Goal: Navigation & Orientation: Understand site structure

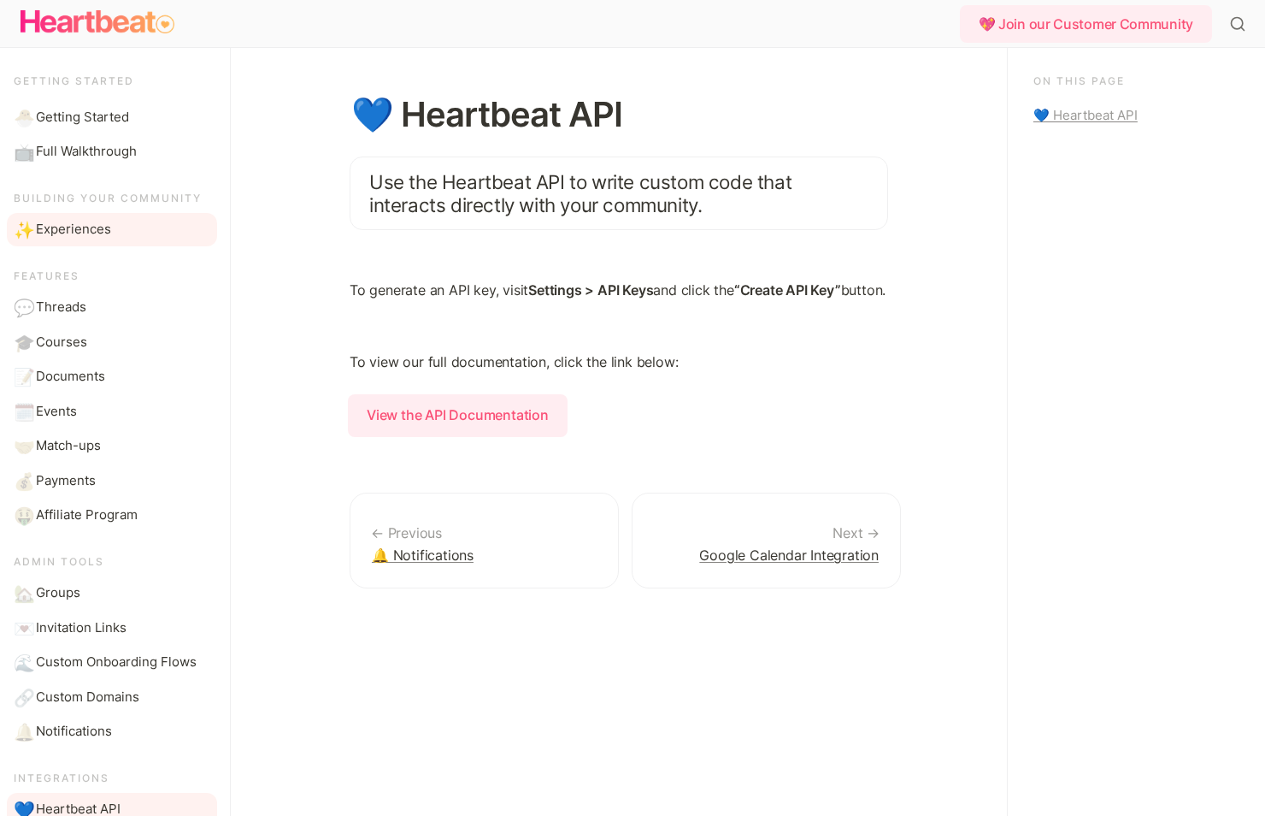
click at [109, 227] on span "Experiences" at bounding box center [73, 230] width 75 height 20
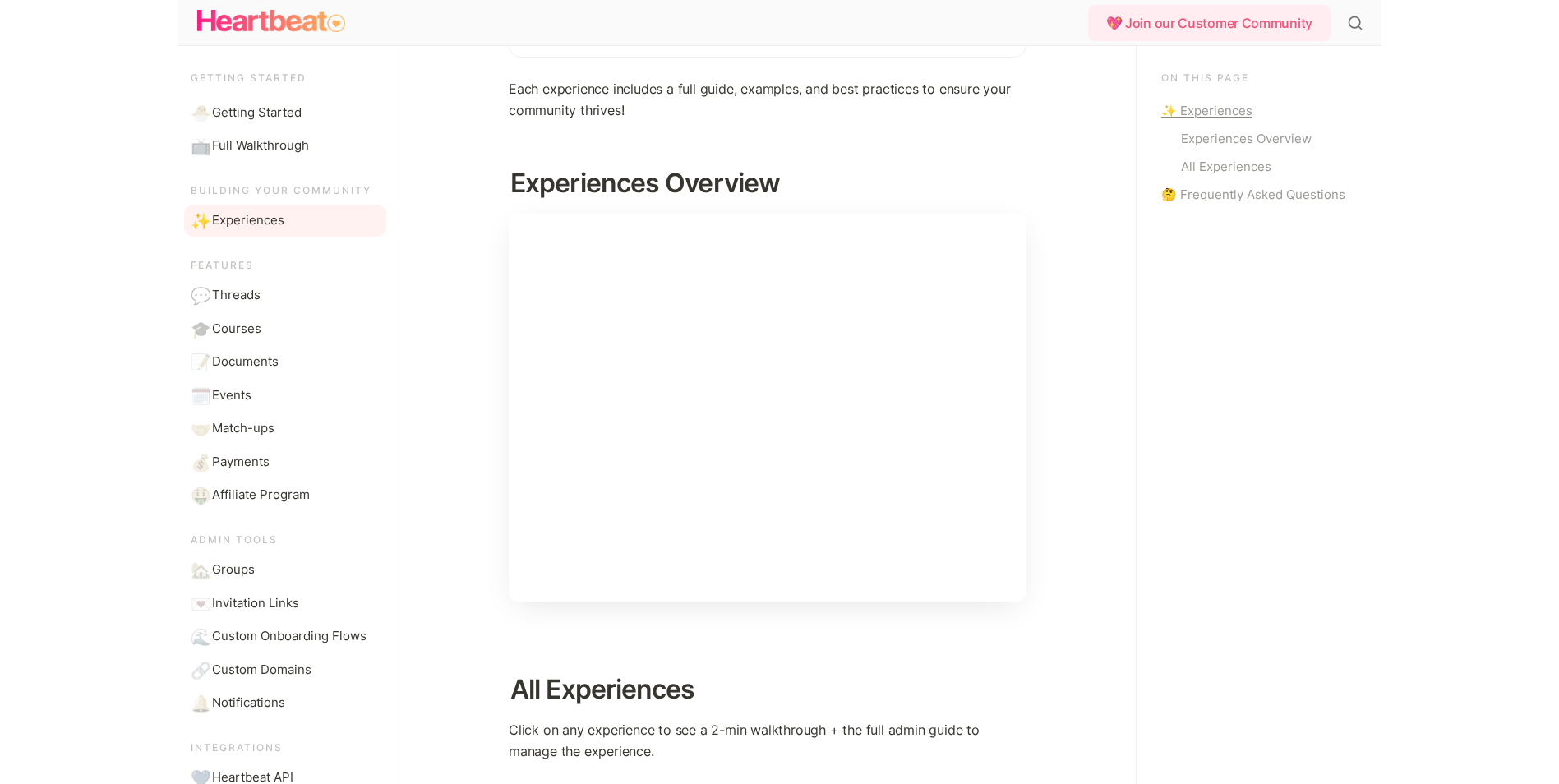
scroll to position [246, 0]
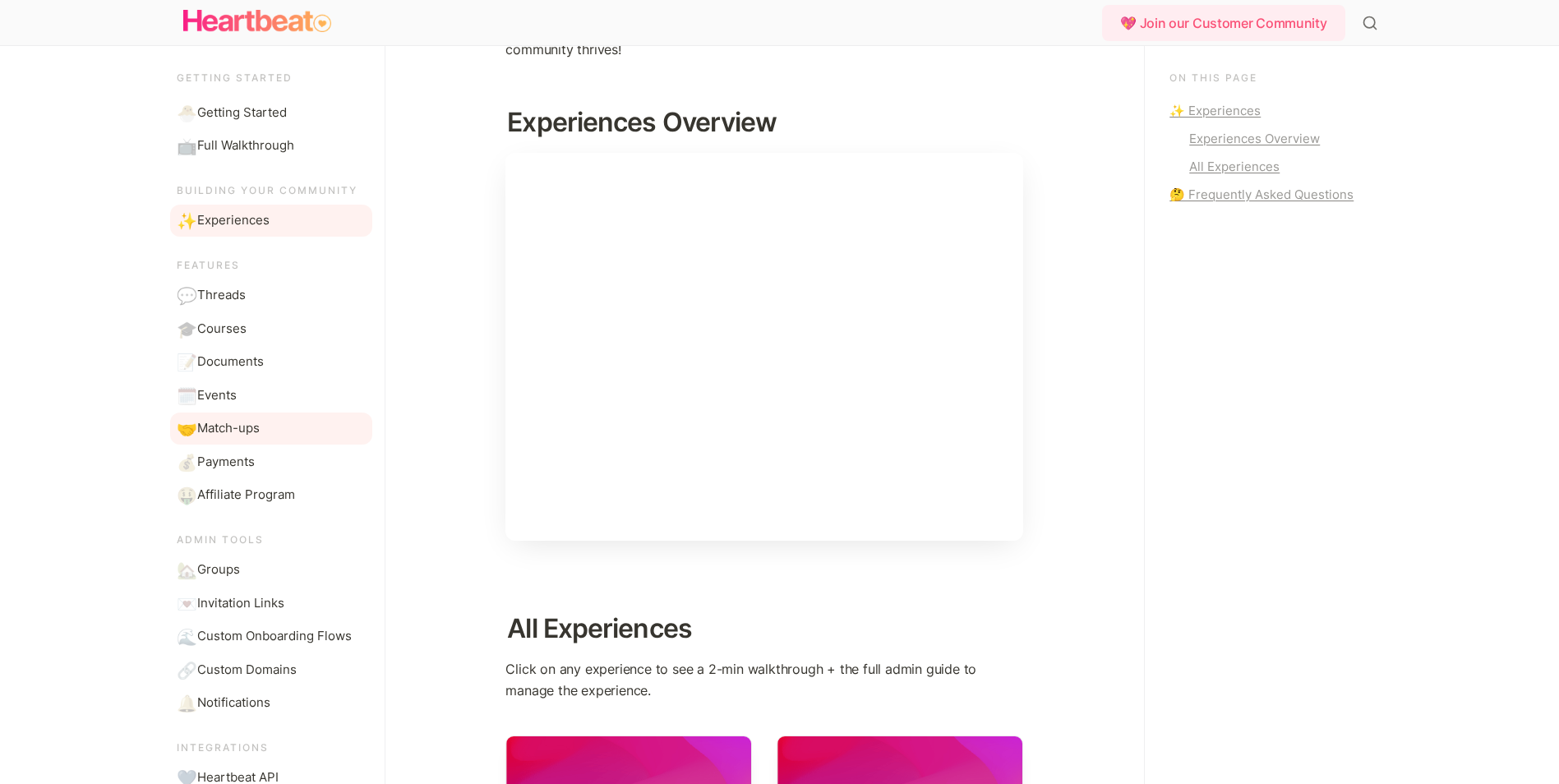
click at [244, 427] on span "Match-ups" at bounding box center [228, 429] width 62 height 19
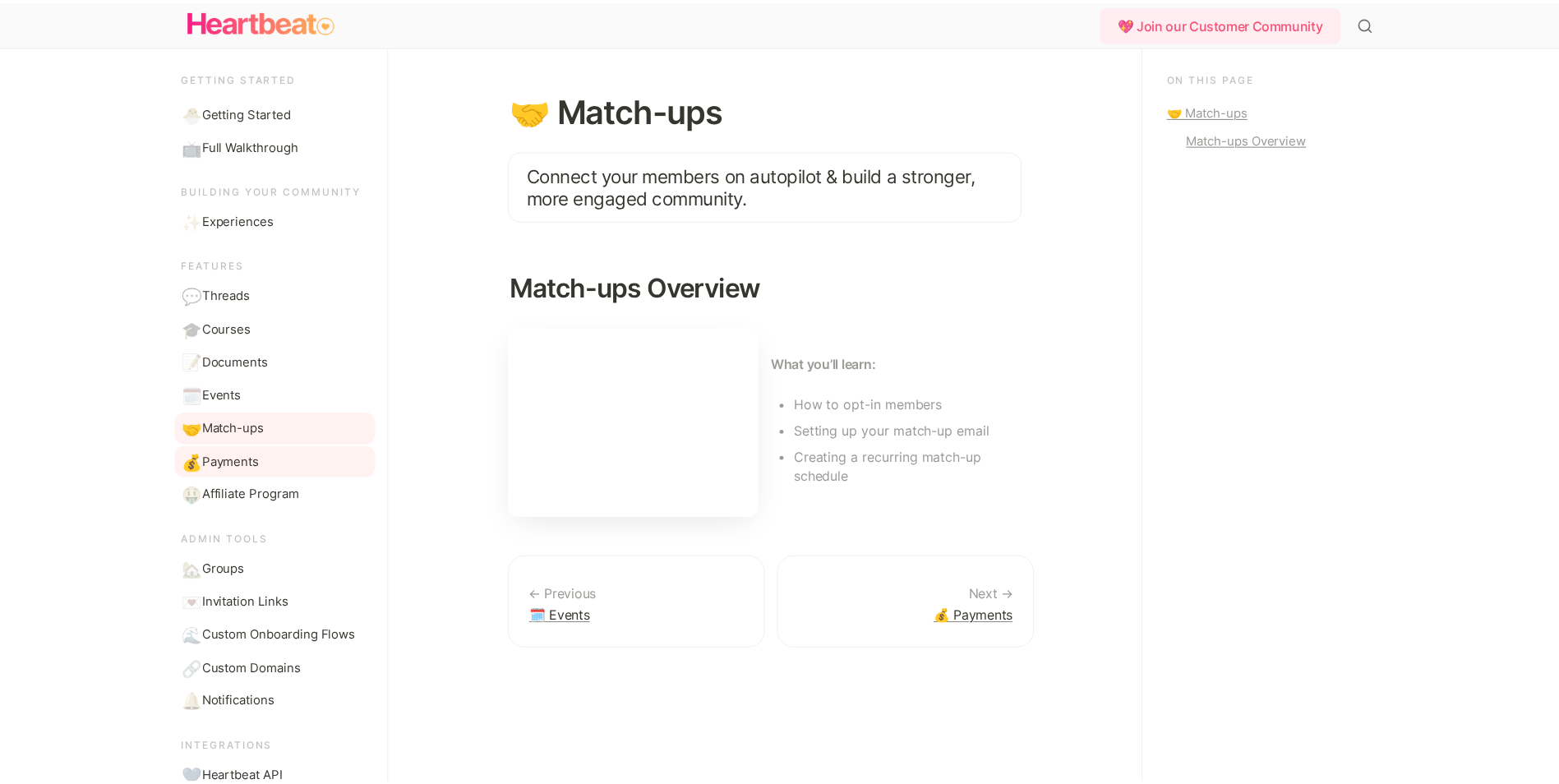
scroll to position [82, 0]
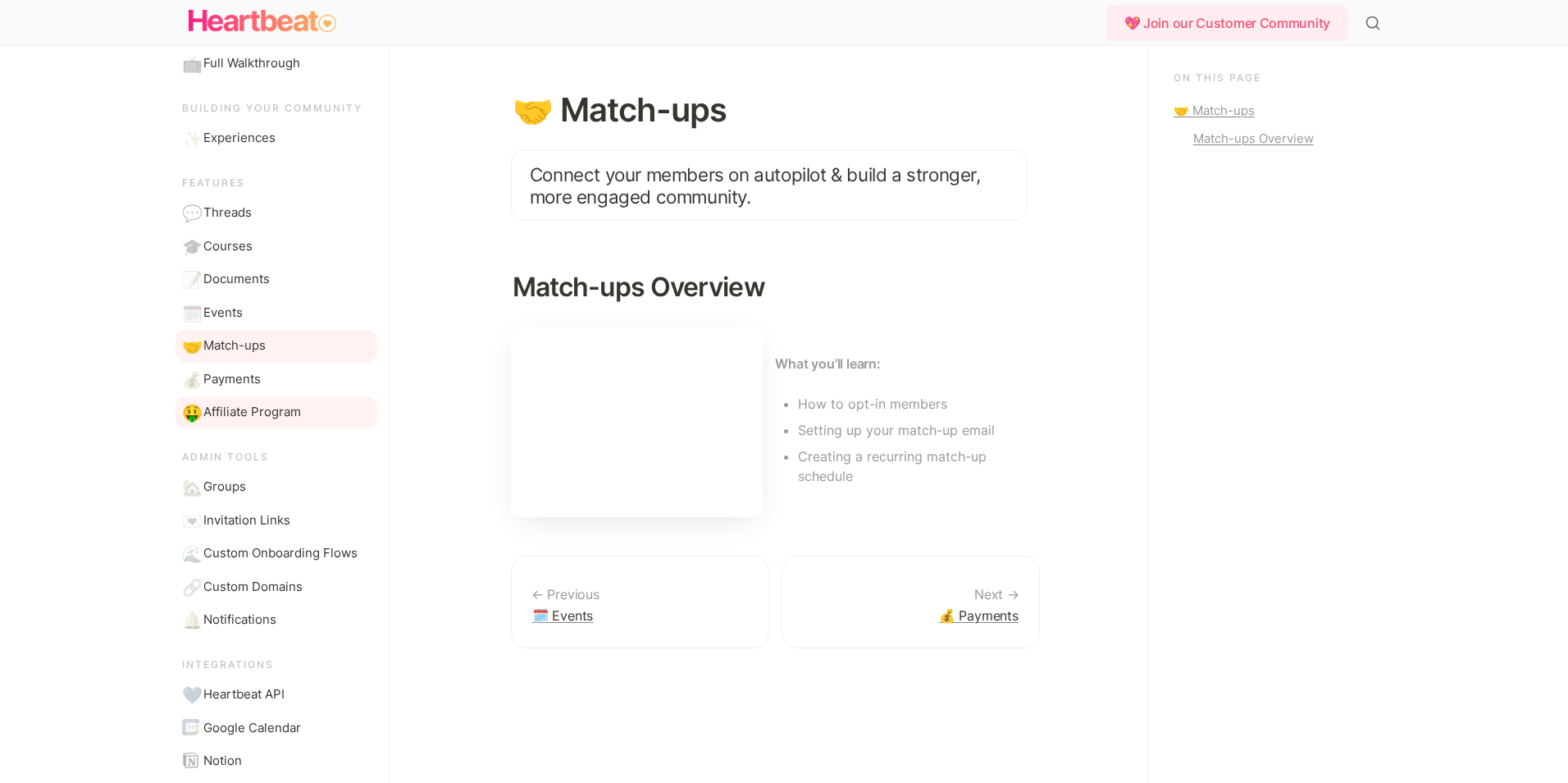
click at [272, 410] on span "Affiliate Program" at bounding box center [252, 413] width 98 height 19
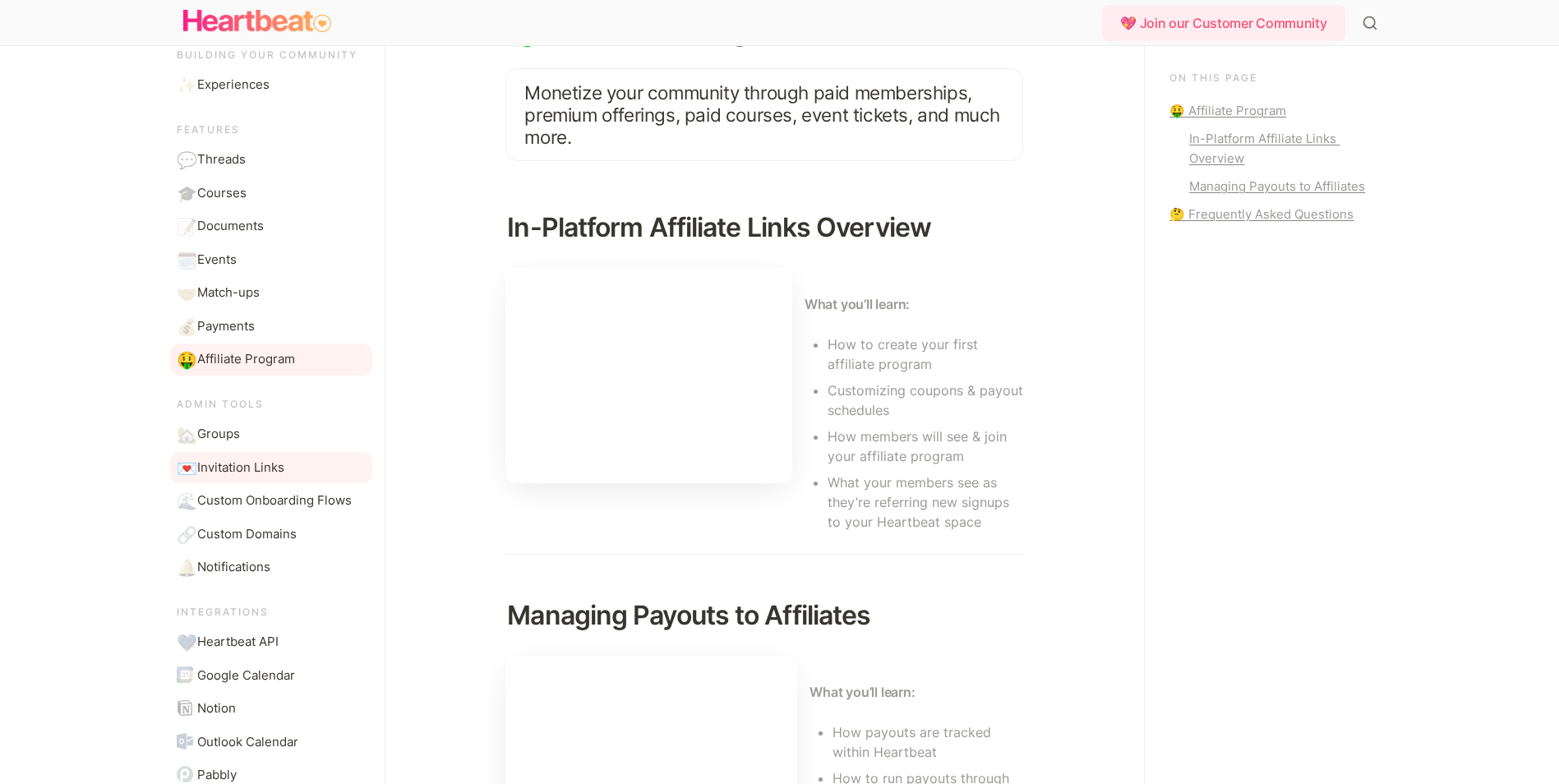
scroll to position [164, 0]
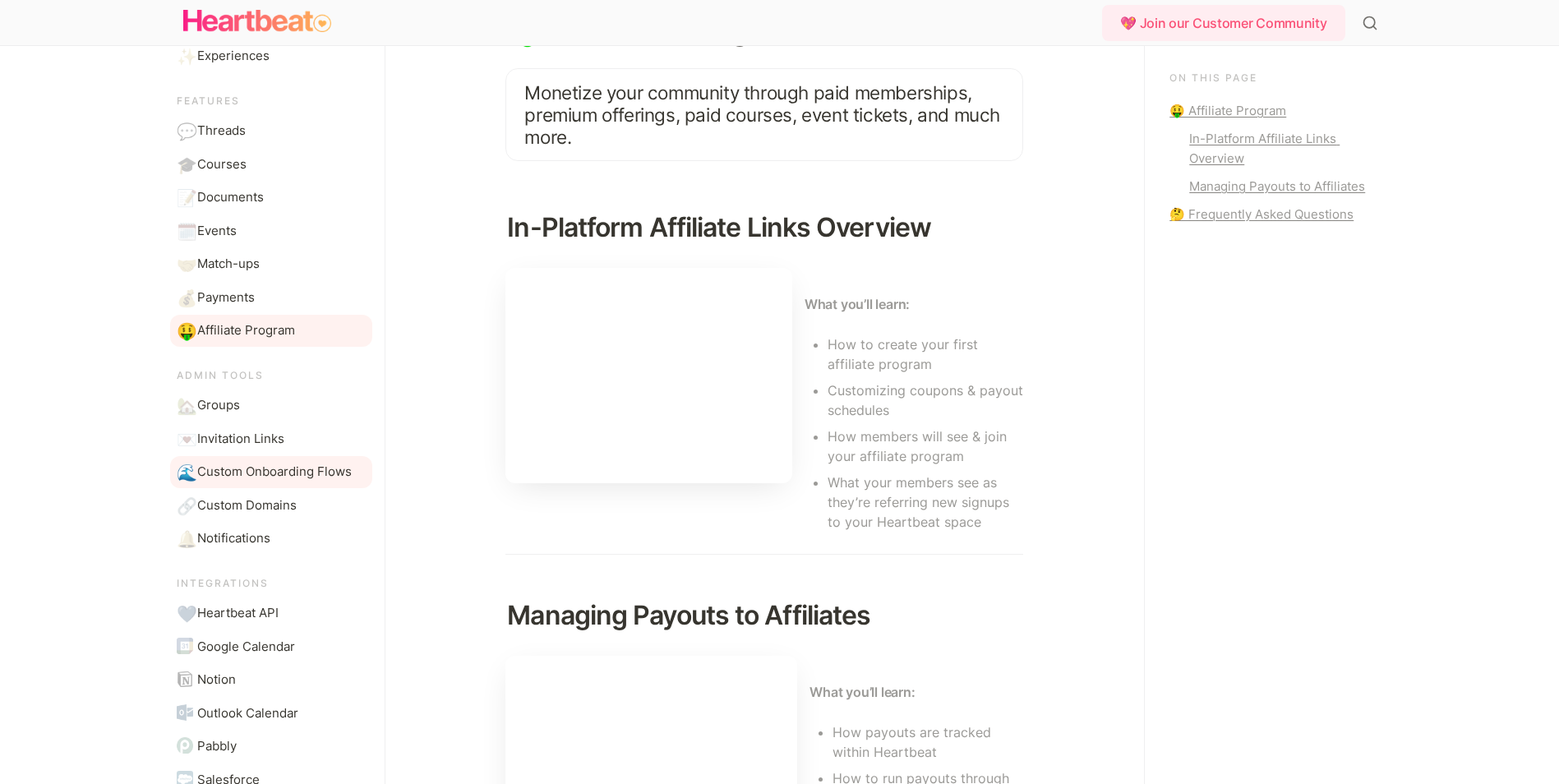
click at [334, 475] on span "Custom Onboarding Flows" at bounding box center [274, 472] width 155 height 19
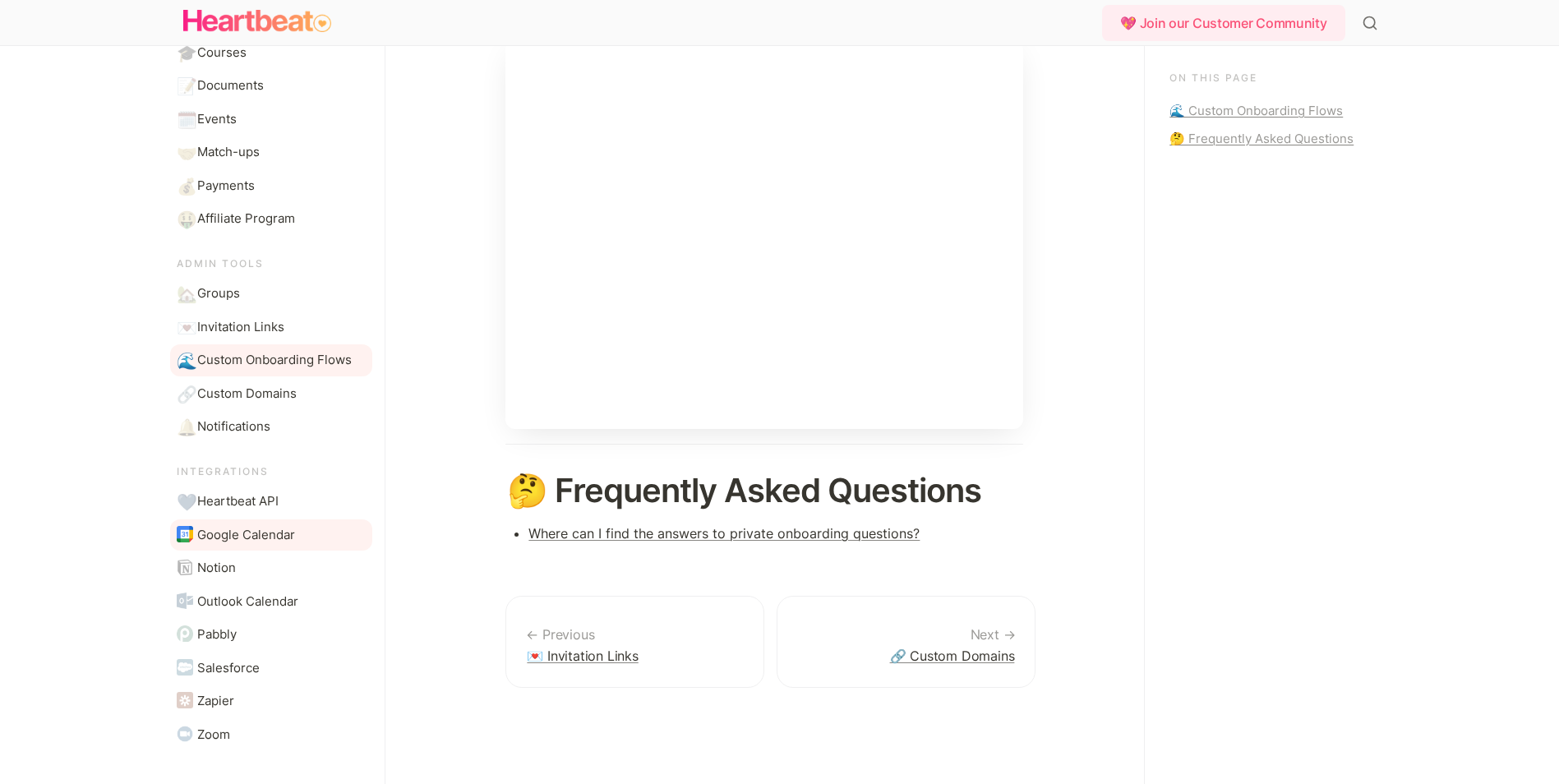
scroll to position [223, 0]
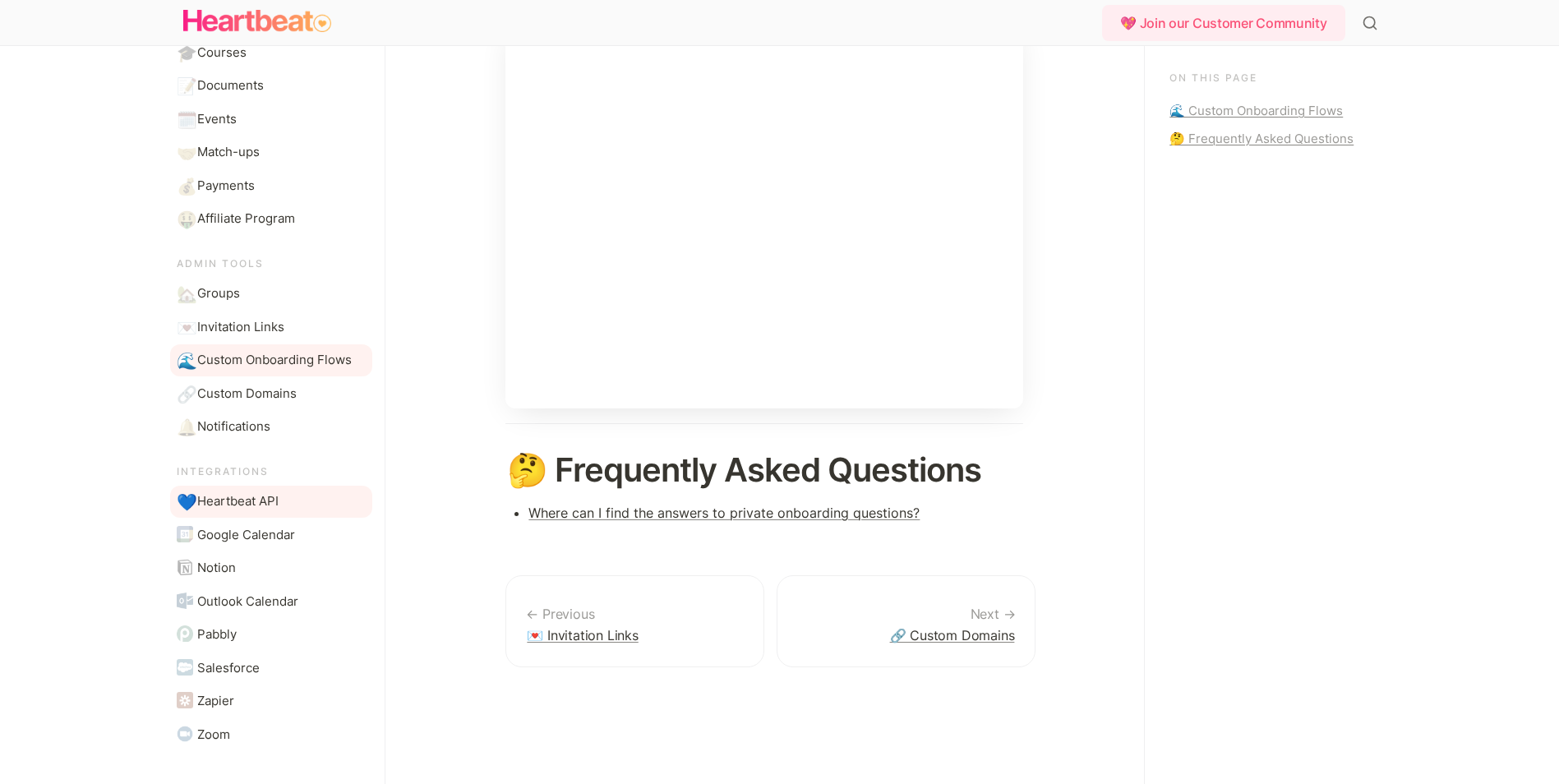
click at [296, 500] on link "💙 Heartbeat API" at bounding box center [271, 501] width 202 height 32
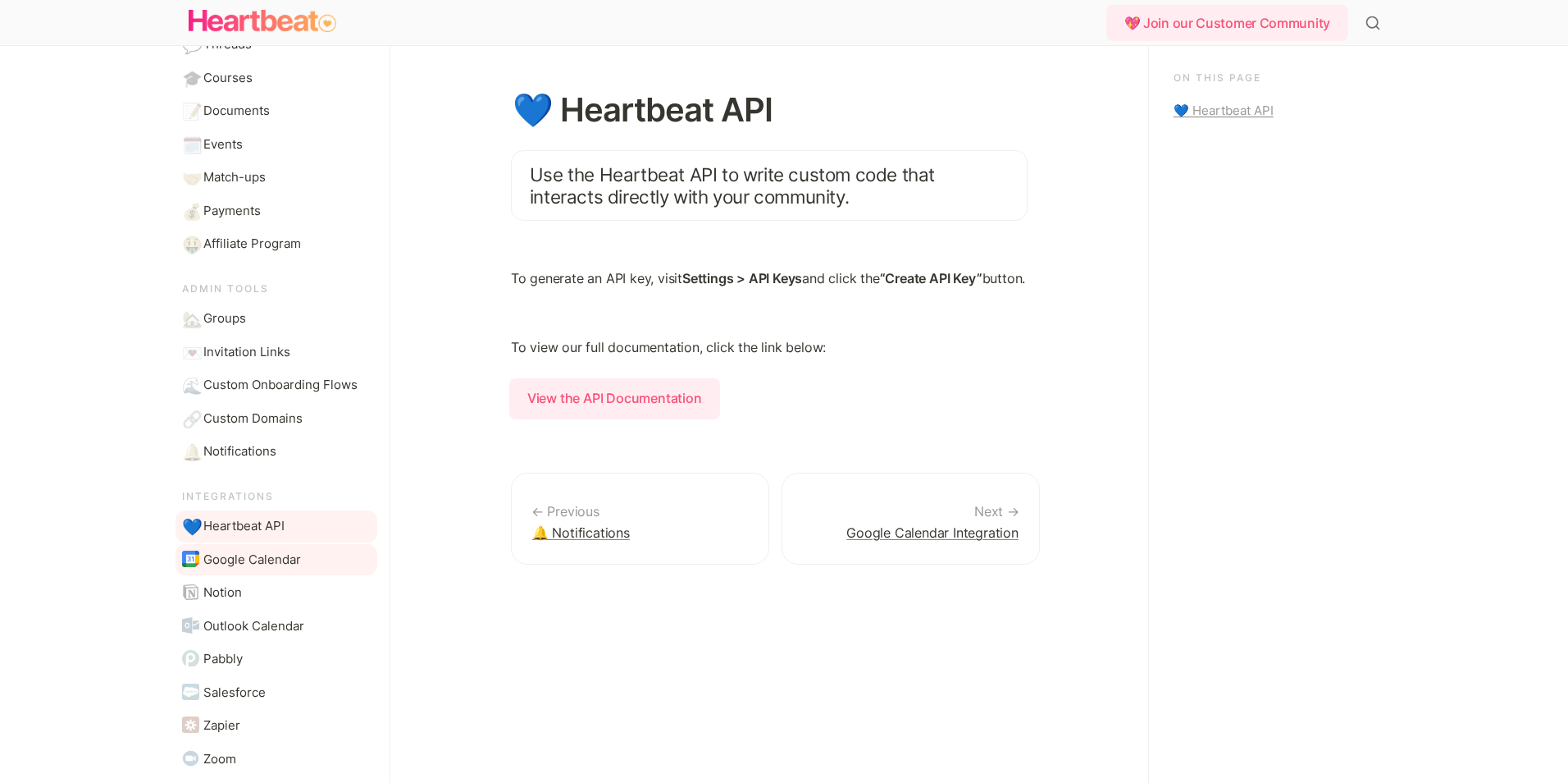
scroll to position [255, 0]
click at [269, 581] on link "Notion" at bounding box center [276, 587] width 202 height 32
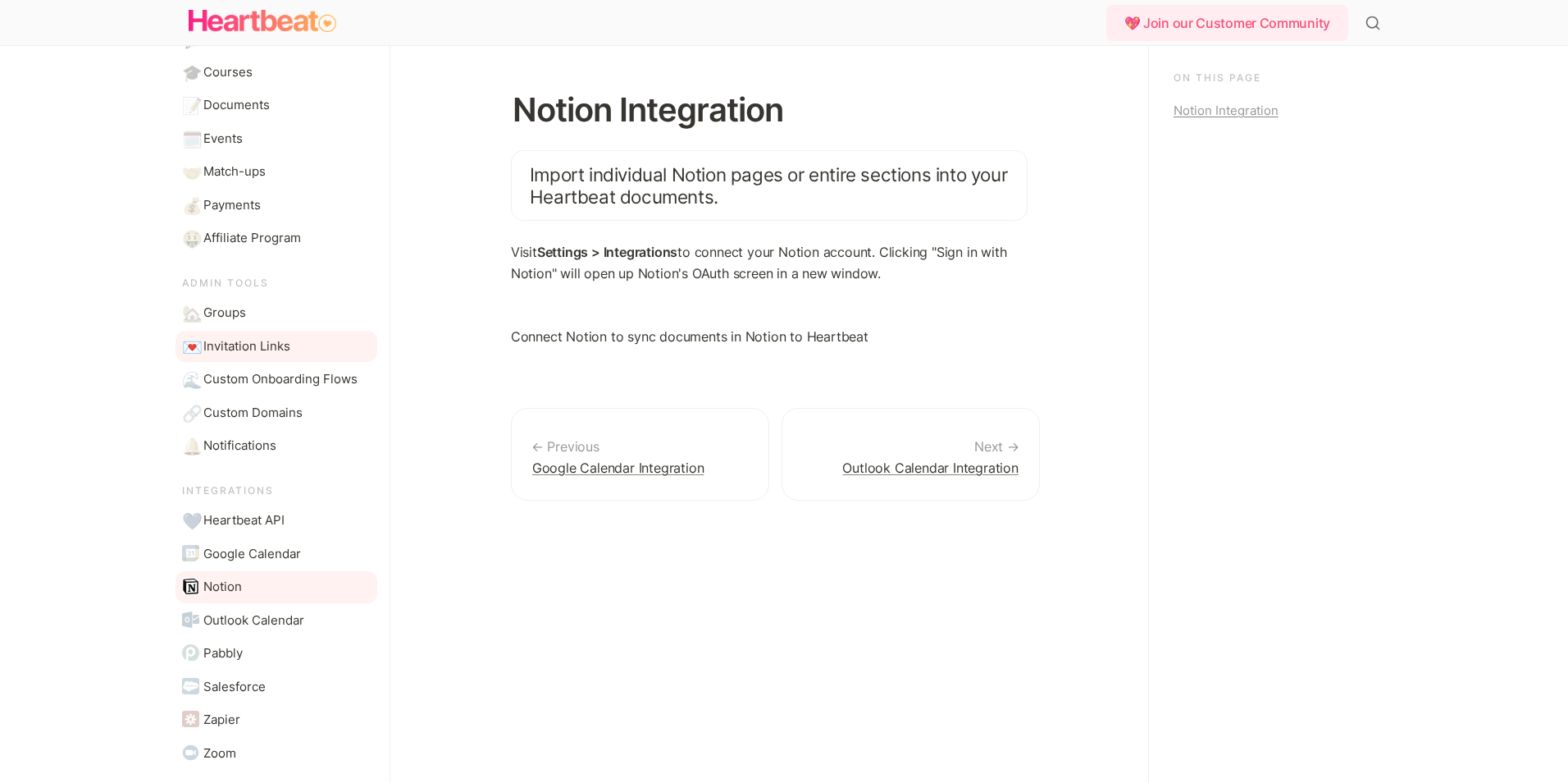
scroll to position [275, 0]
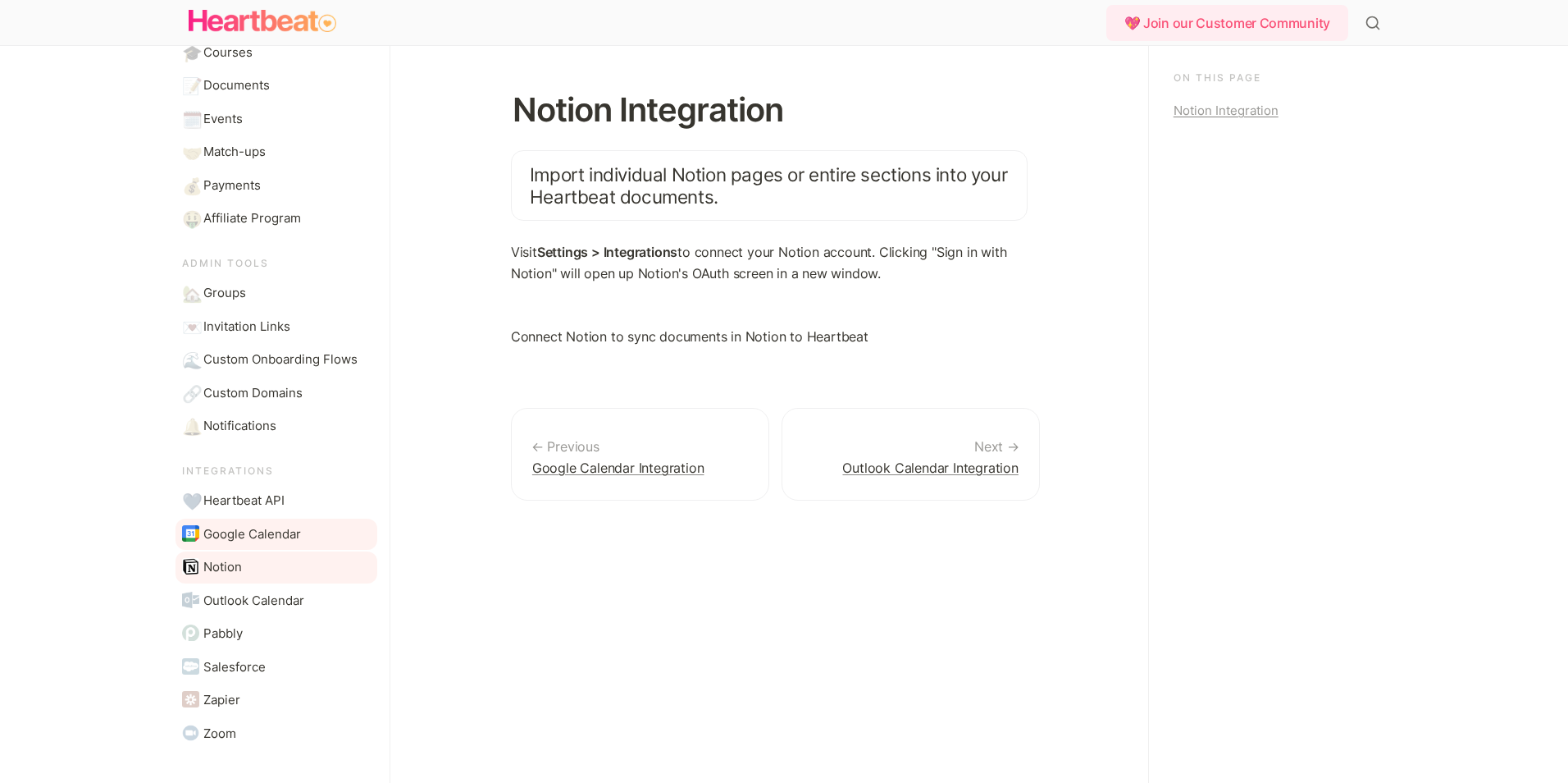
click at [305, 533] on link "Google Calendar" at bounding box center [276, 534] width 202 height 32
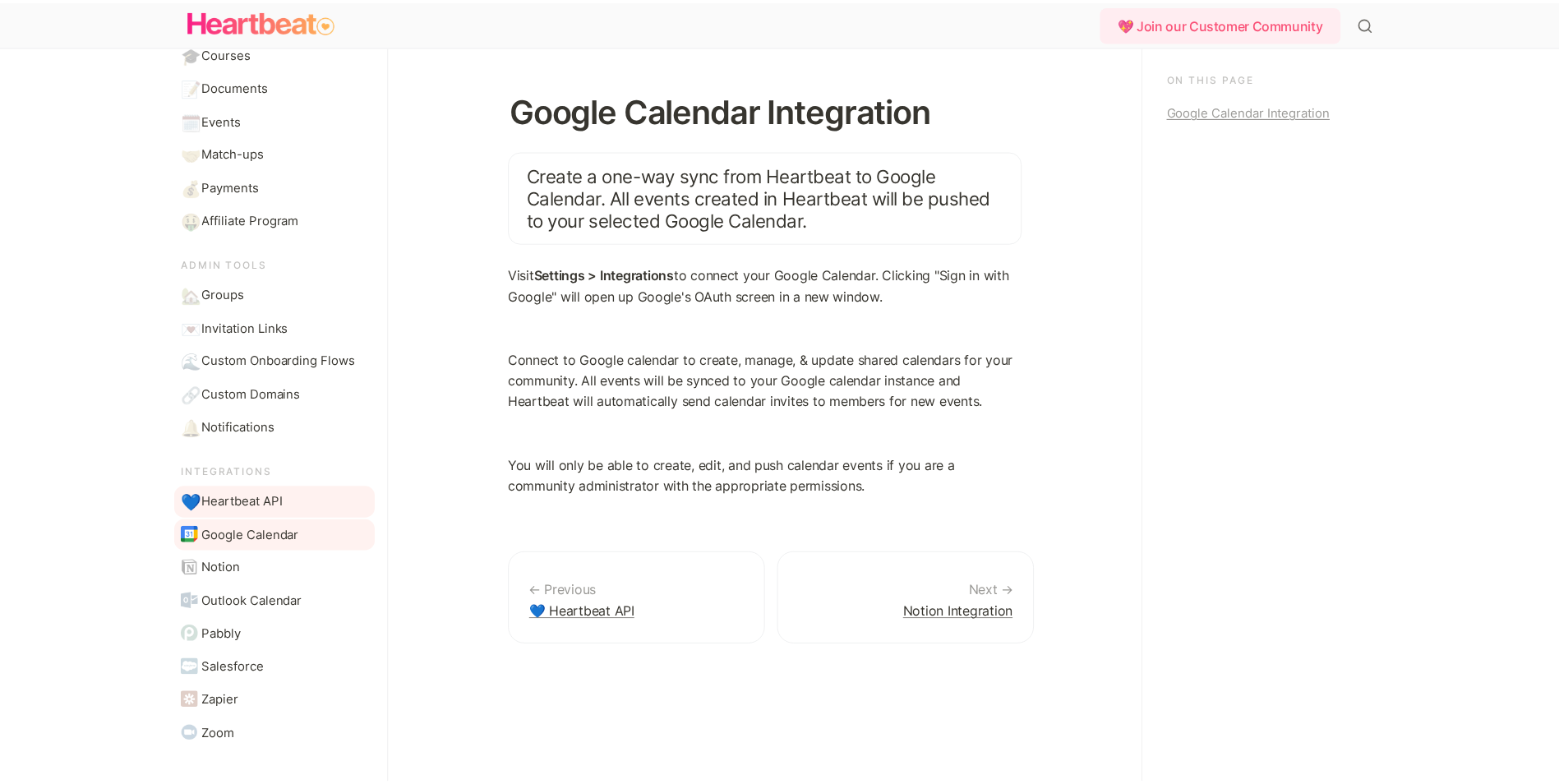
scroll to position [276, 0]
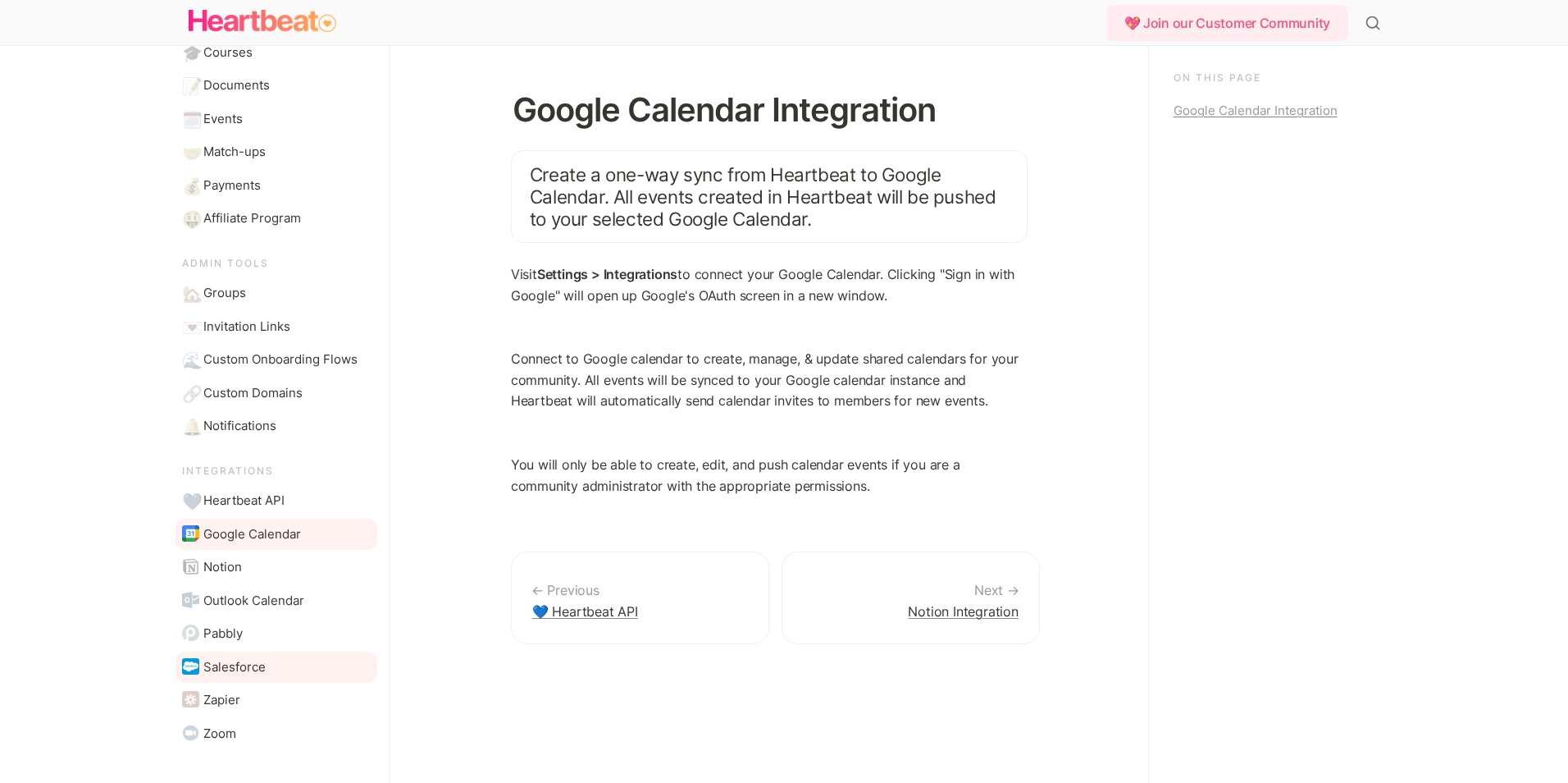
click at [291, 664] on link "Salesforce" at bounding box center [276, 667] width 202 height 32
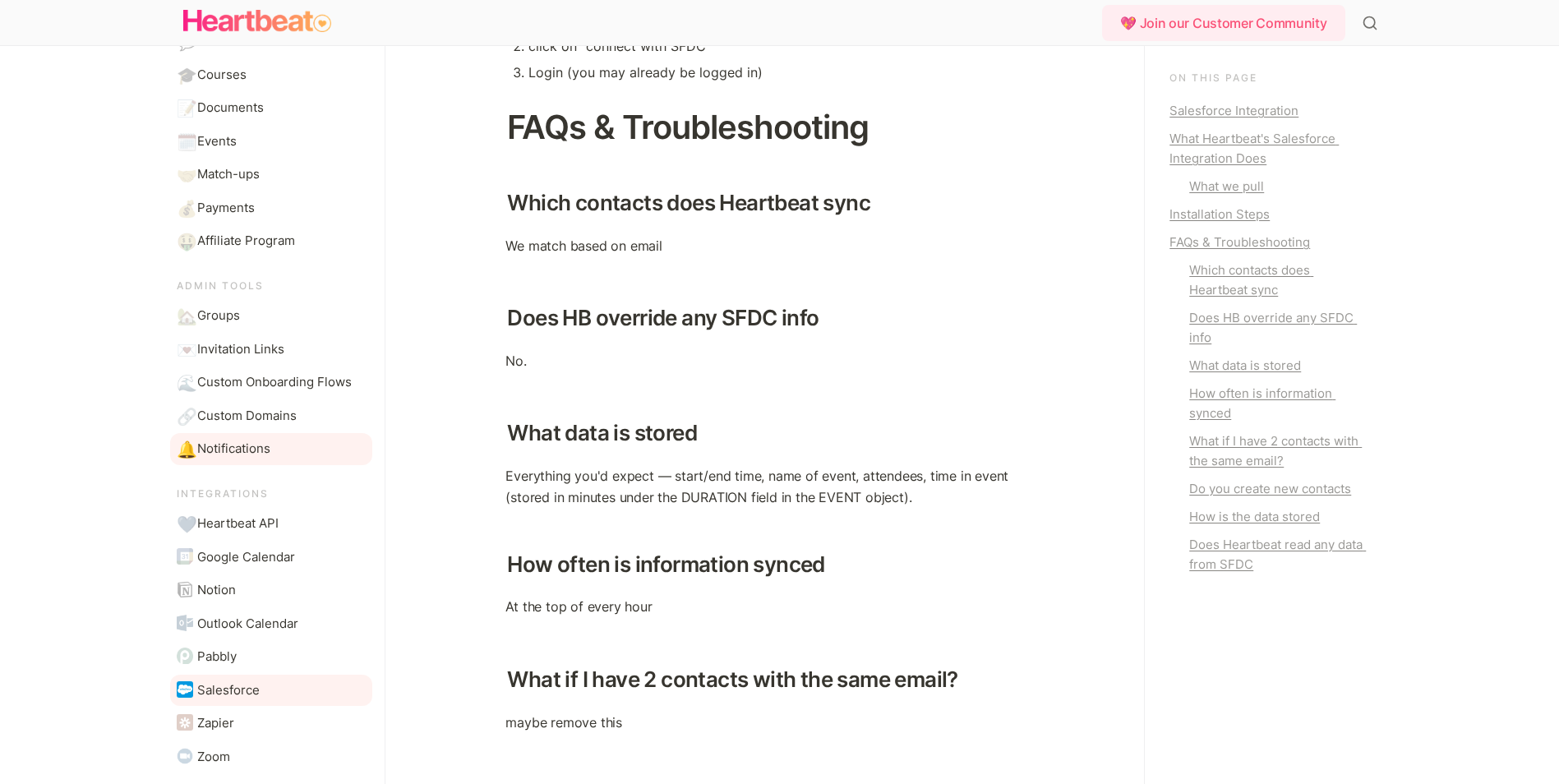
scroll to position [276, 0]
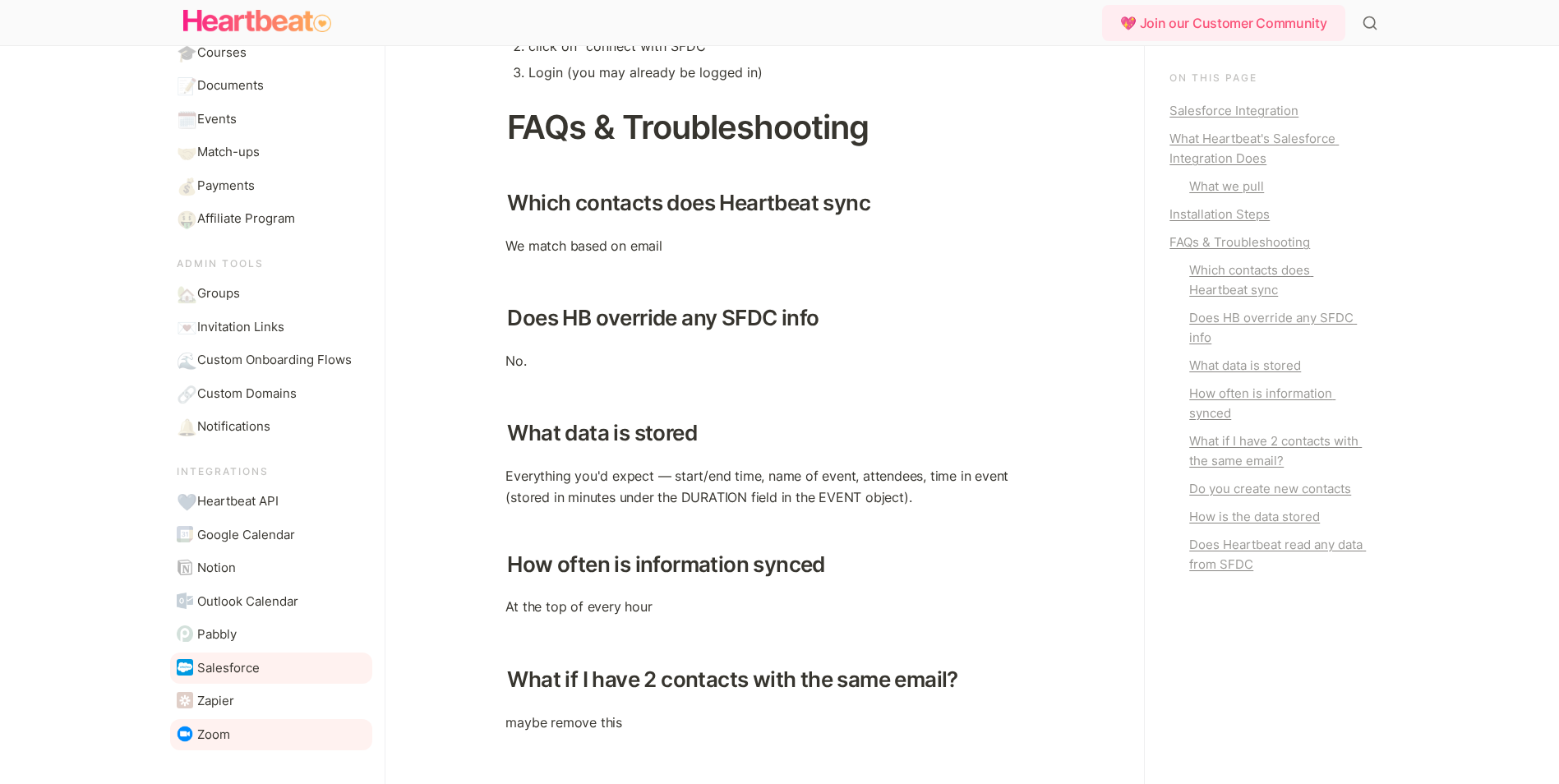
click at [234, 736] on link "Zoom" at bounding box center [271, 734] width 202 height 32
